Goal: Task Accomplishment & Management: Manage account settings

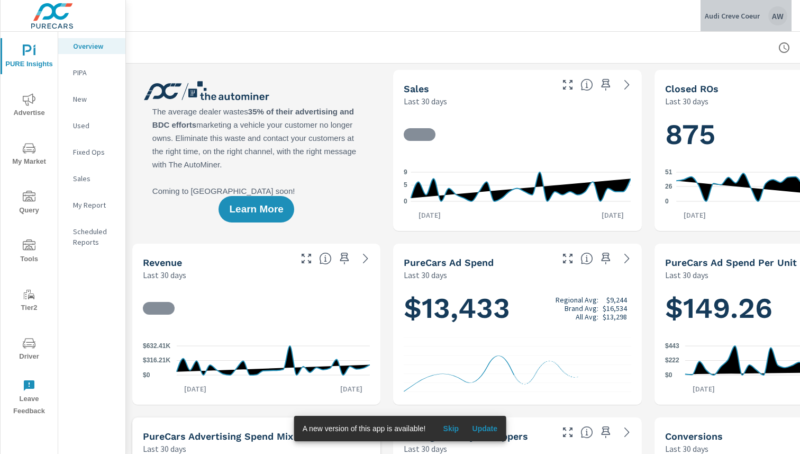
click at [735, 20] on div "Audi Creve Coeur AW" at bounding box center [746, 15] width 83 height 19
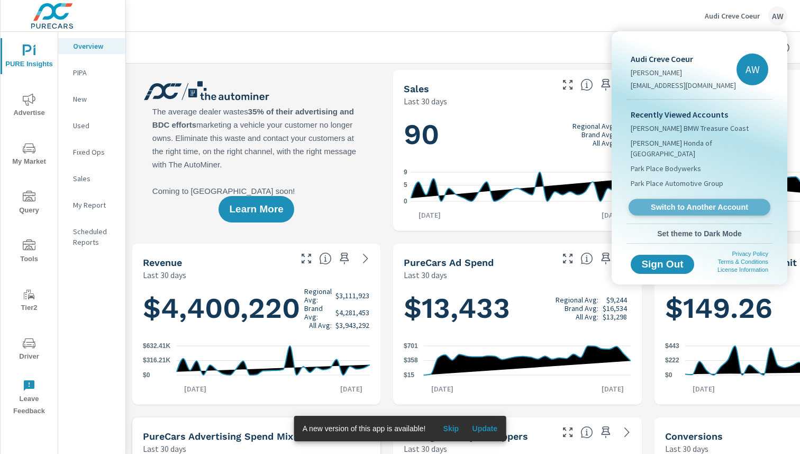
click at [686, 202] on span "Switch to Another Account" at bounding box center [700, 207] width 130 height 10
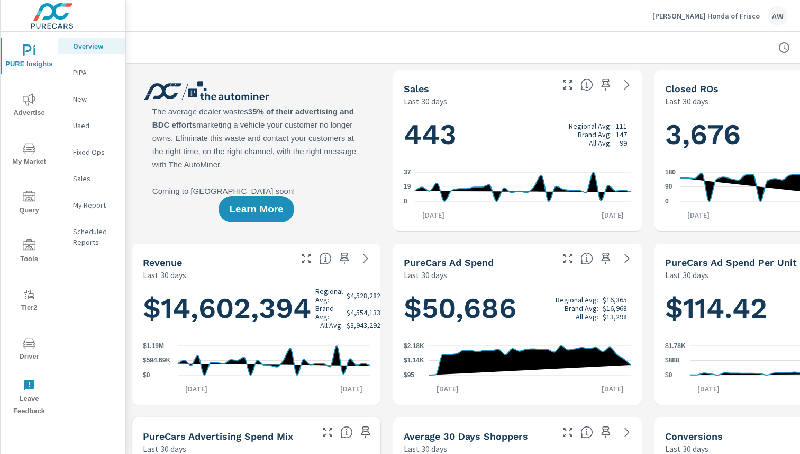
scroll to position [1, 0]
click at [34, 343] on icon "nav menu" at bounding box center [29, 343] width 13 height 13
